Goal: Communication & Community: Answer question/provide support

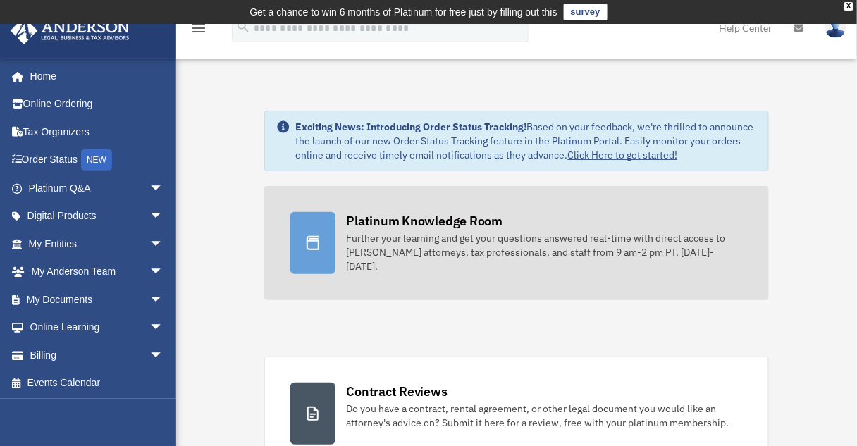
click at [386, 243] on div "Further your learning and get your questions answered real-time with direct acc…" at bounding box center [545, 252] width 397 height 42
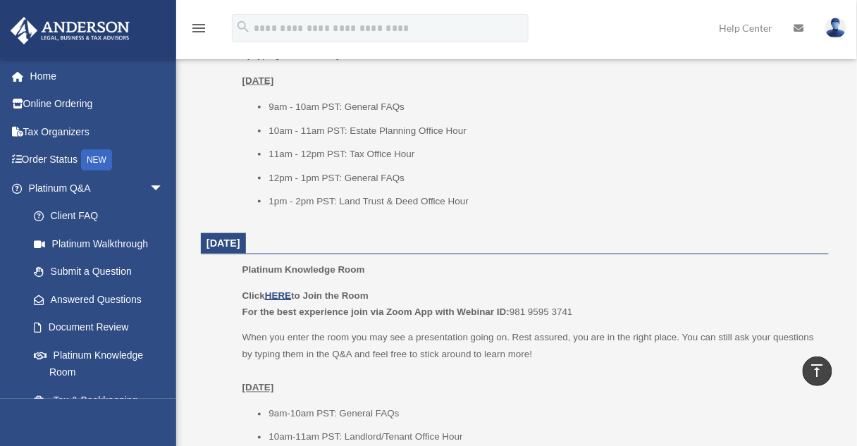
scroll to position [1749, 0]
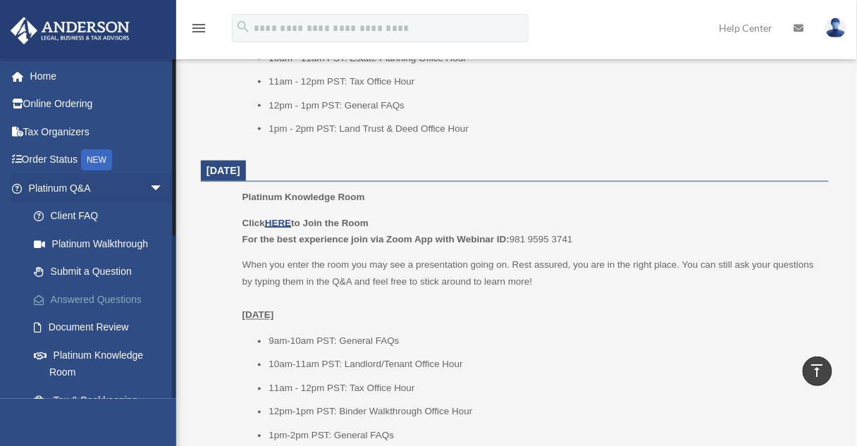
click at [104, 296] on link "Answered Questions" at bounding box center [102, 300] width 165 height 28
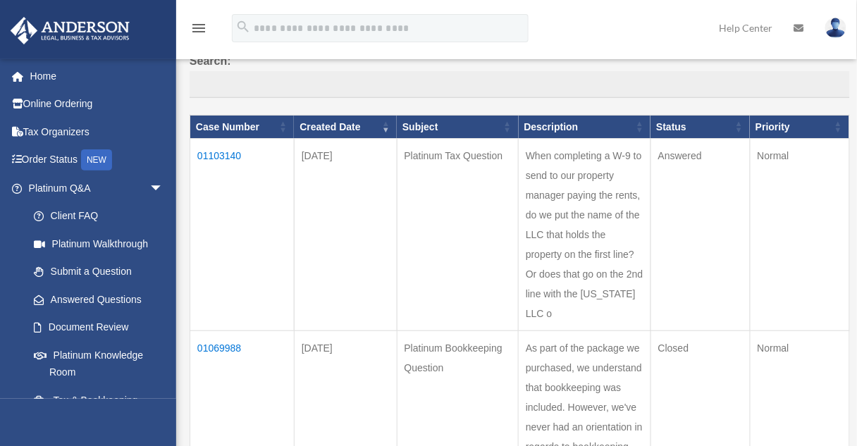
scroll to position [169, 0]
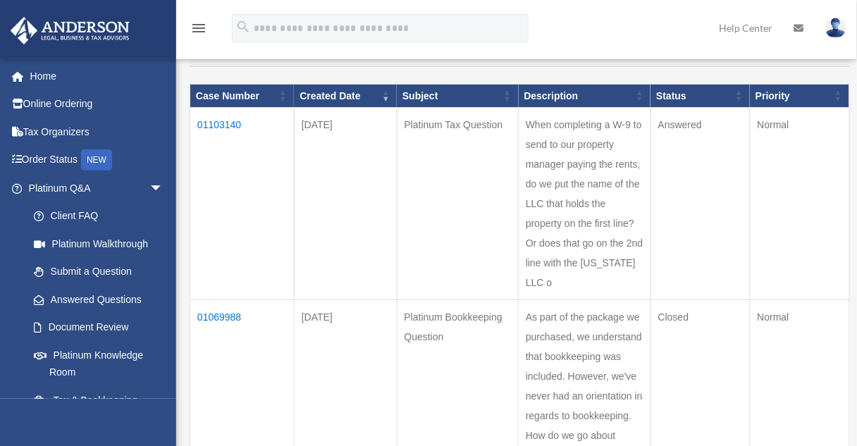
click at [233, 120] on td "01103140" at bounding box center [242, 204] width 104 height 193
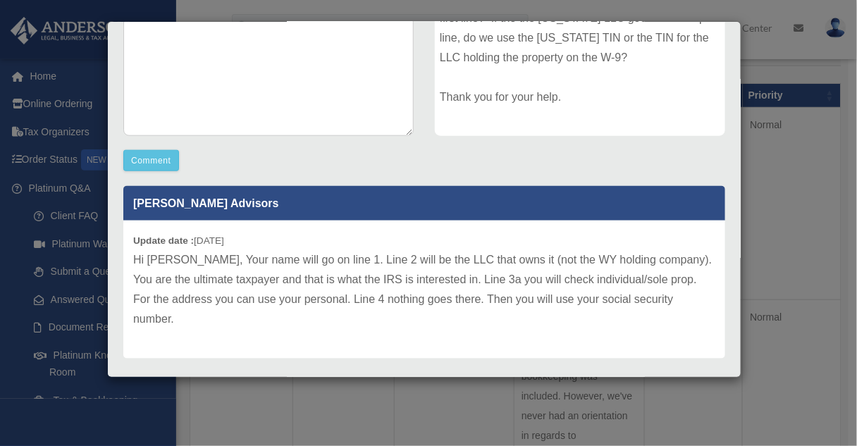
scroll to position [303, 0]
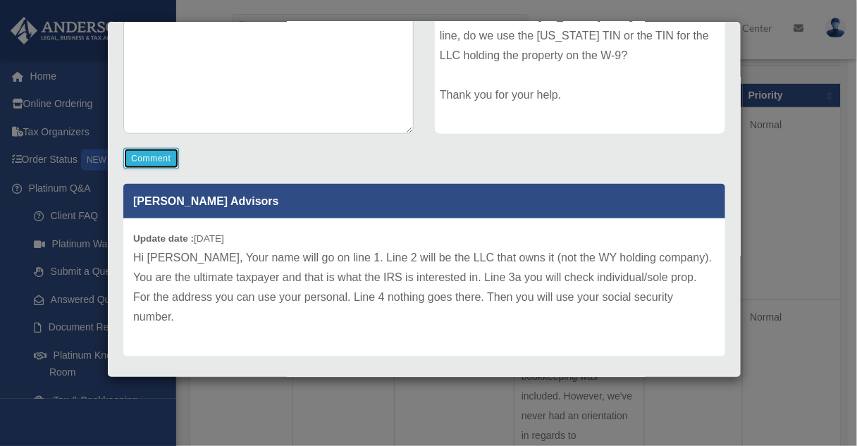
click at [154, 161] on button "Comment" at bounding box center [151, 158] width 56 height 21
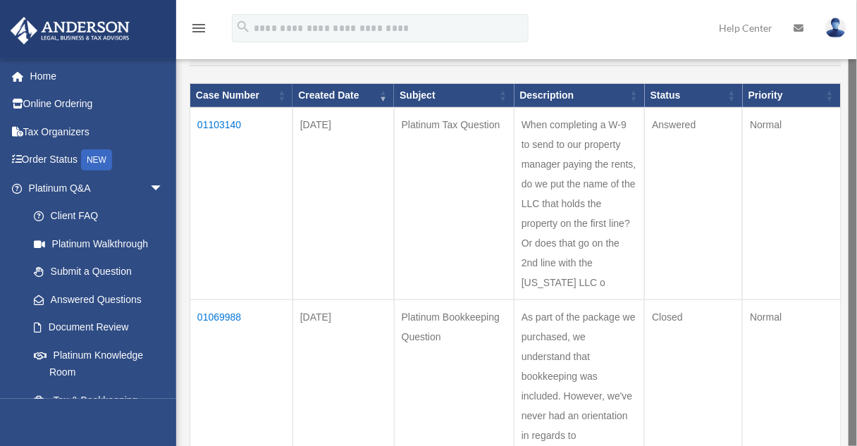
click at [221, 127] on td "01103140" at bounding box center [241, 203] width 103 height 193
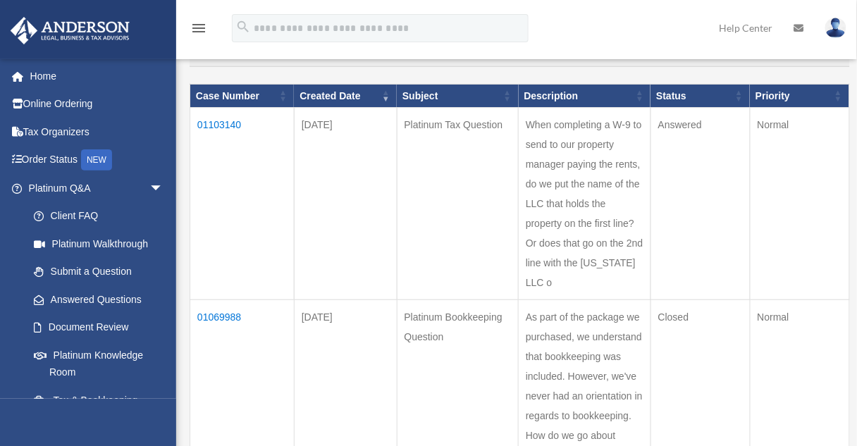
click at [217, 123] on td "01103140" at bounding box center [242, 204] width 104 height 193
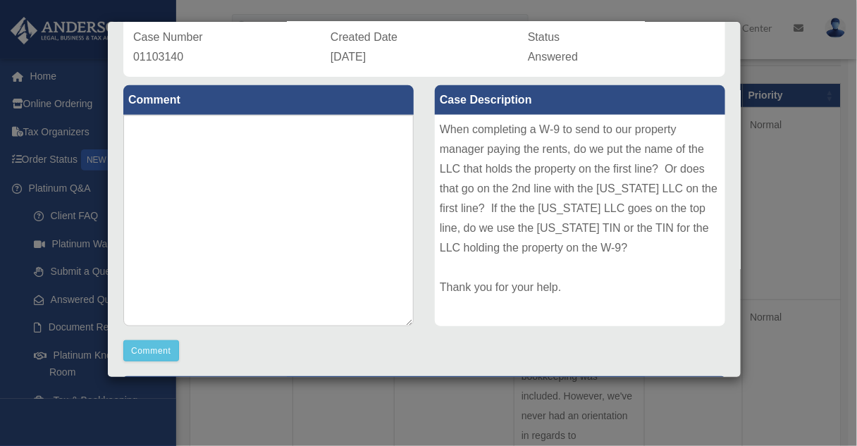
scroll to position [113, 0]
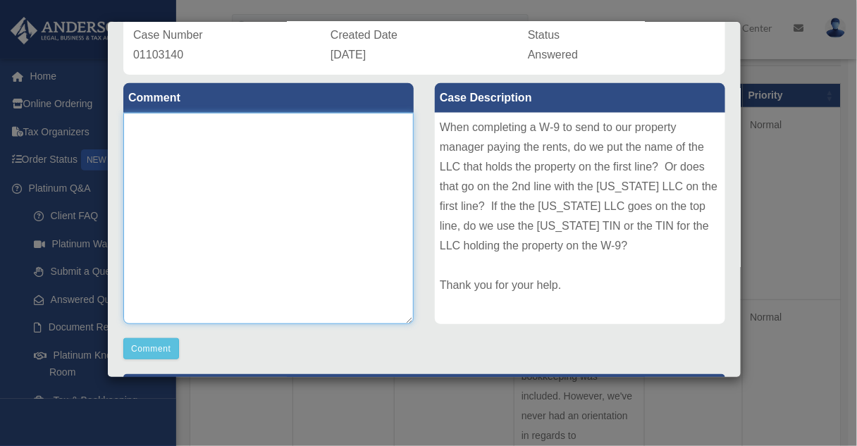
click at [238, 178] on textarea at bounding box center [268, 219] width 291 height 212
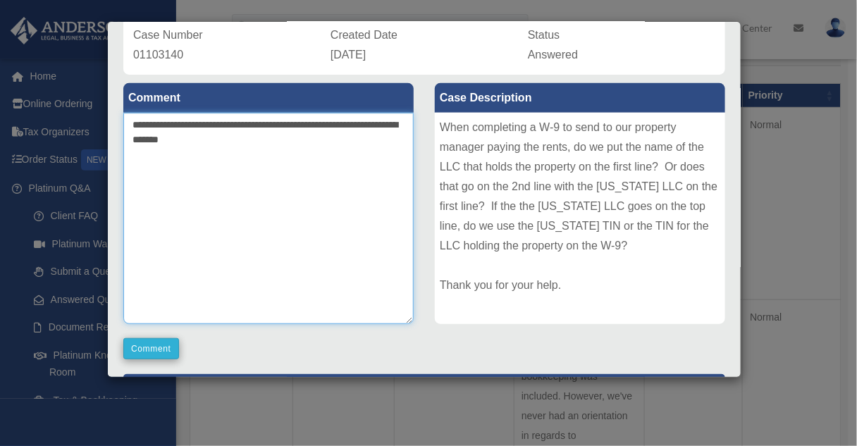
type textarea "**********"
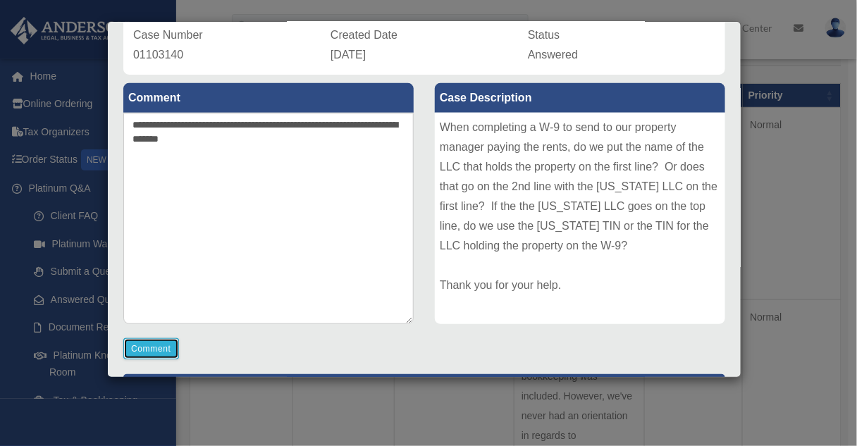
click at [164, 349] on button "Comment" at bounding box center [151, 348] width 56 height 21
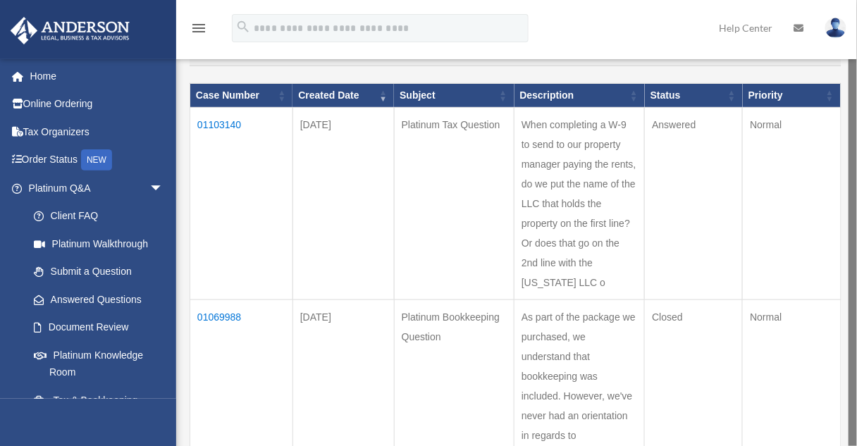
click at [228, 125] on td "01103140" at bounding box center [241, 203] width 103 height 193
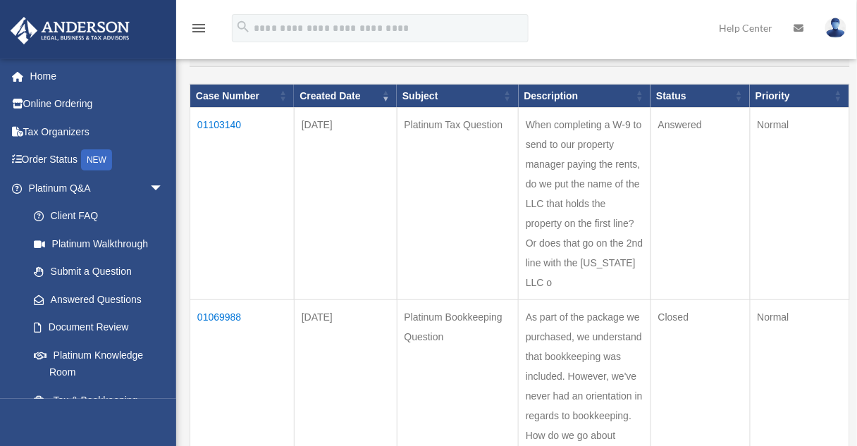
click at [224, 128] on td "01103140" at bounding box center [242, 204] width 104 height 193
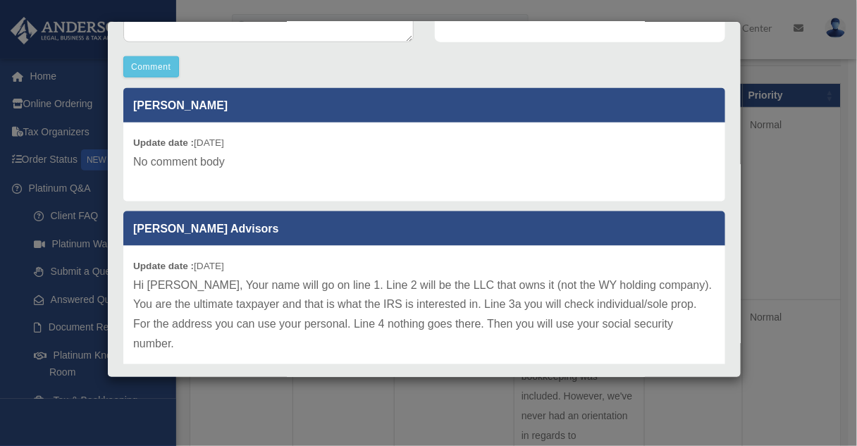
scroll to position [422, 0]
